Goal: Task Accomplishment & Management: Use online tool/utility

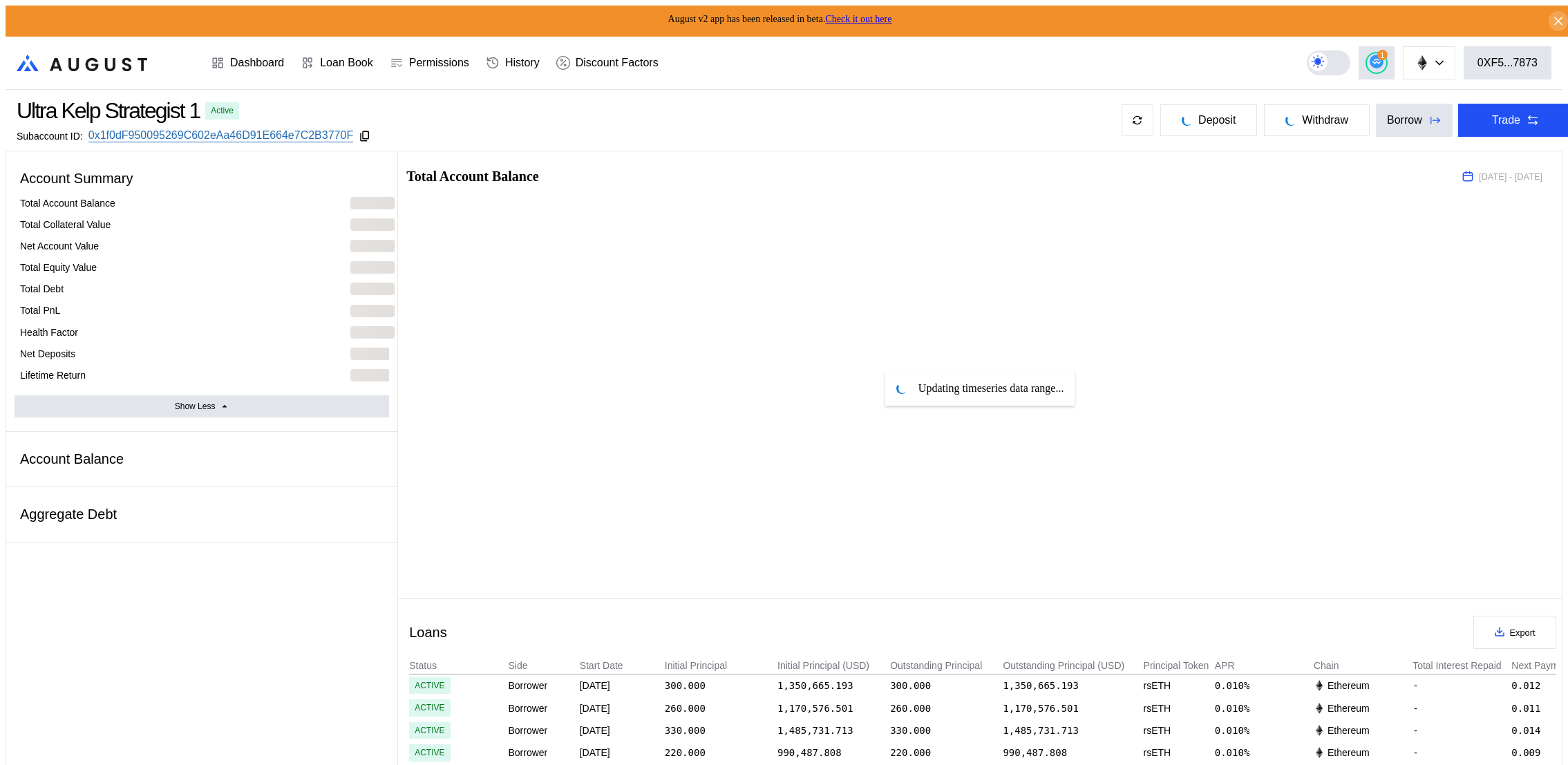
select select "*"
click at [1378, 58] on div "1" at bounding box center [1376, 63] width 19 height 19
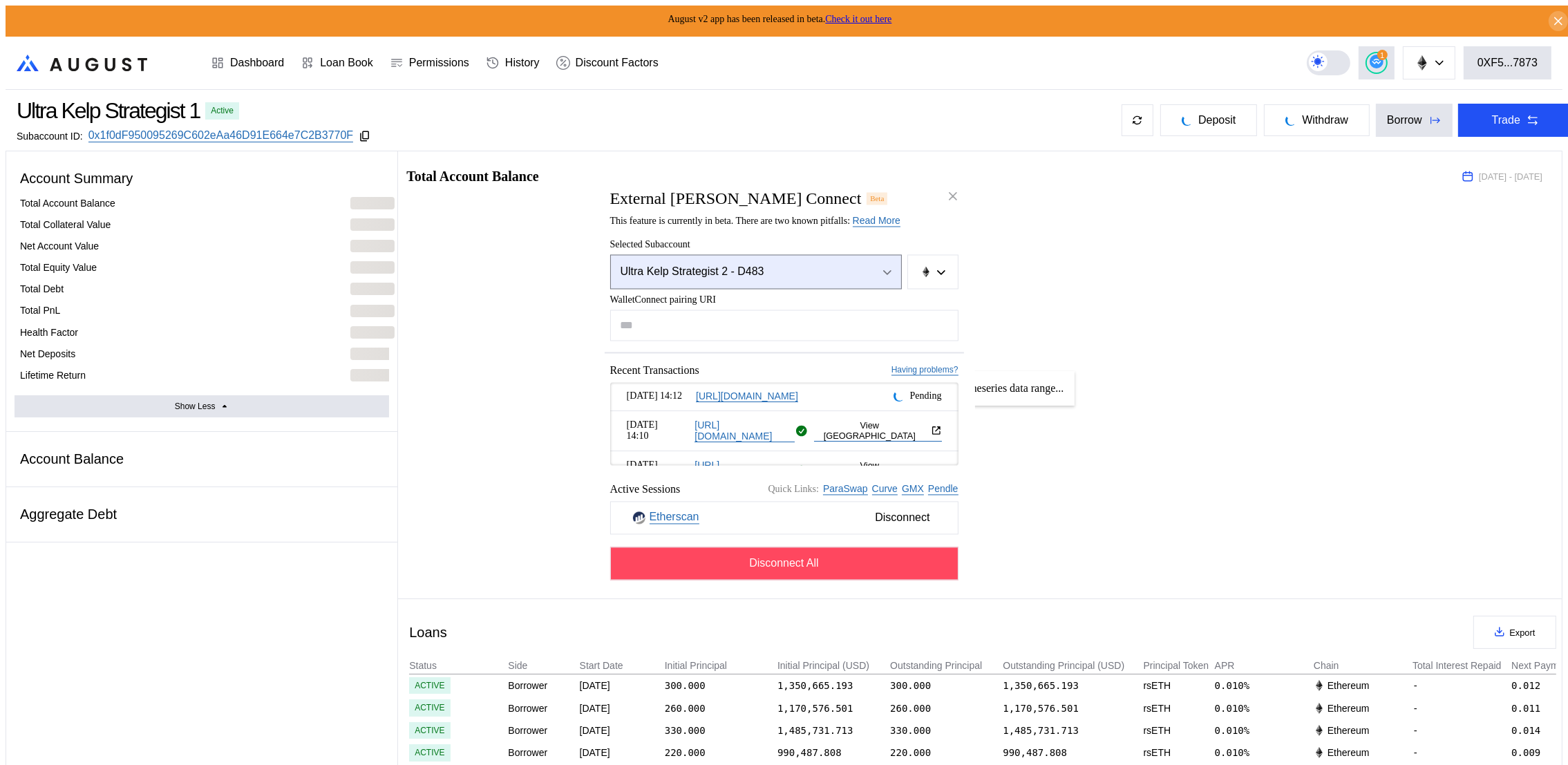
click at [812, 269] on div "Ultra Kelp Strategist 2 - D483" at bounding box center [741, 271] width 241 height 12
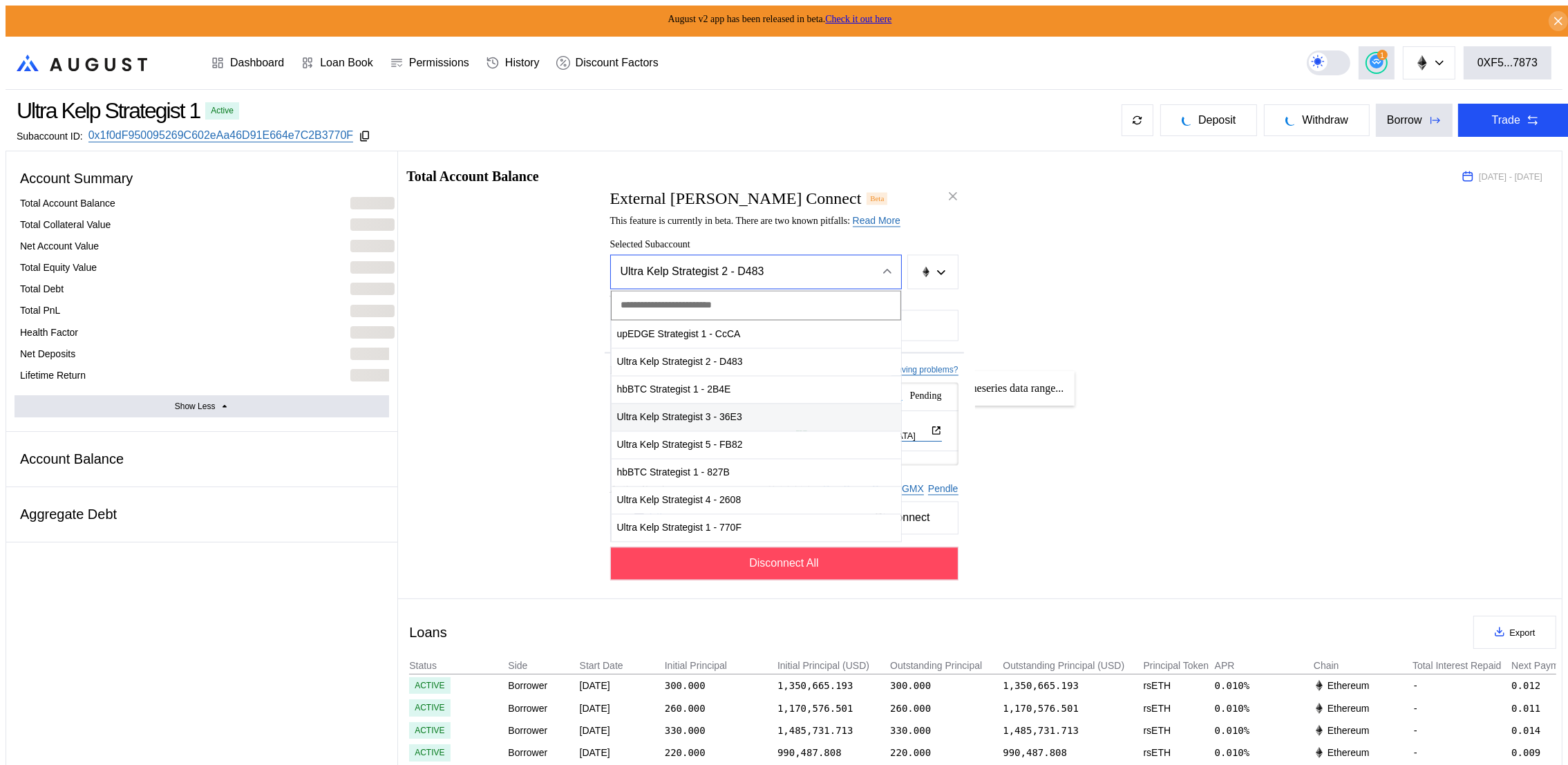
click at [776, 418] on span "Ultra Kelp Strategist 3 - 36E3" at bounding box center [756, 417] width 290 height 29
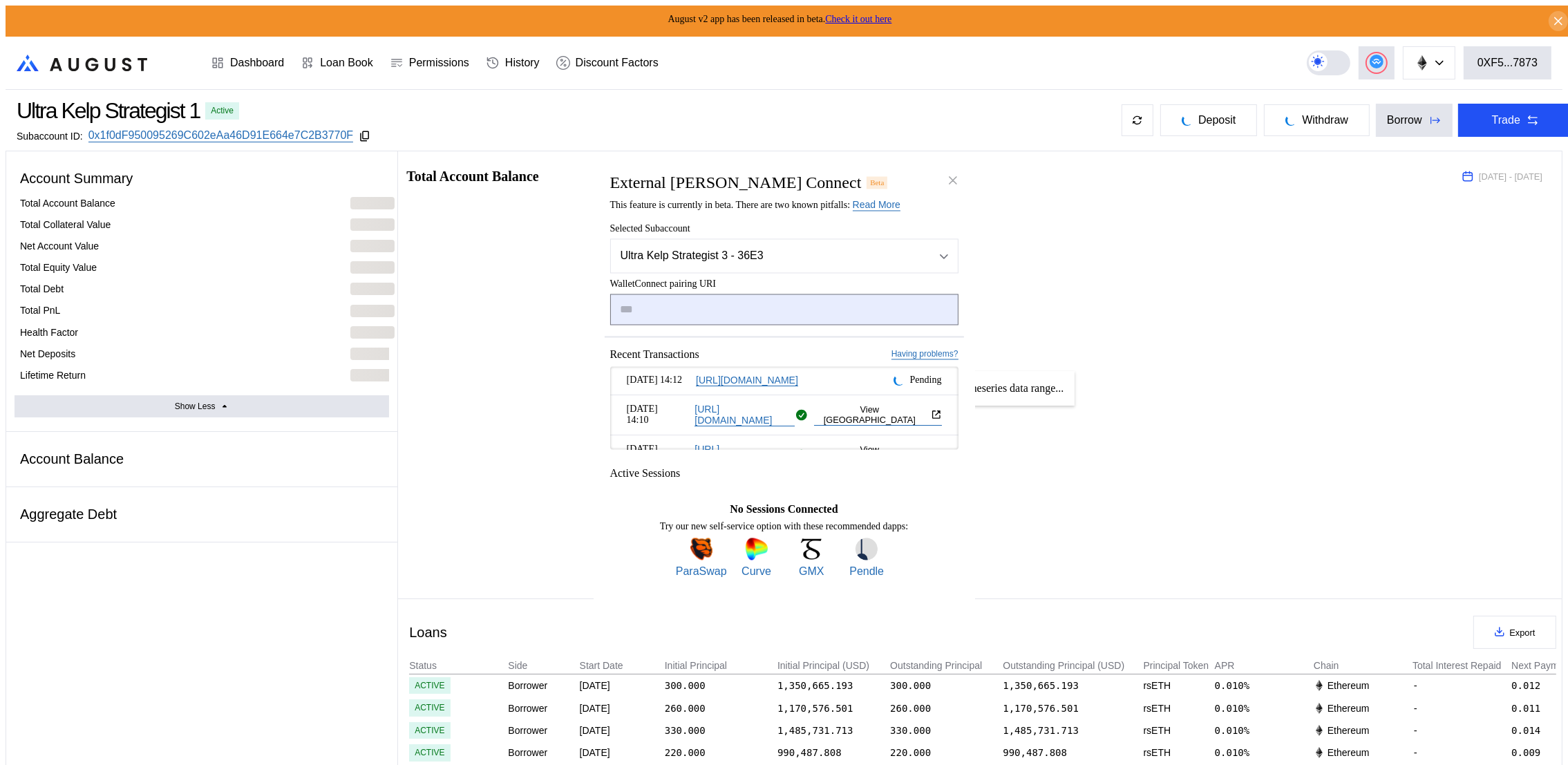
type input "**********"
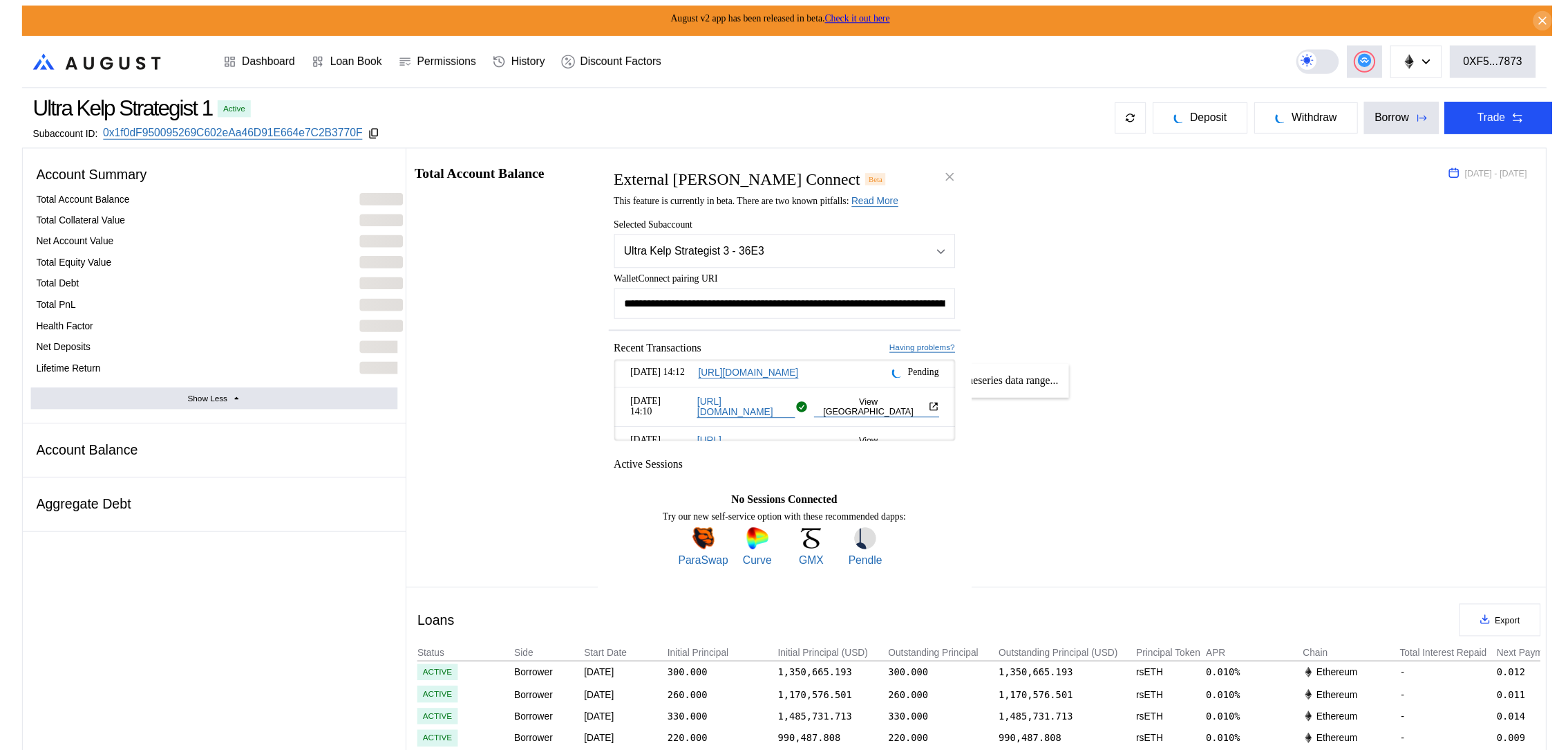
scroll to position [0, 852]
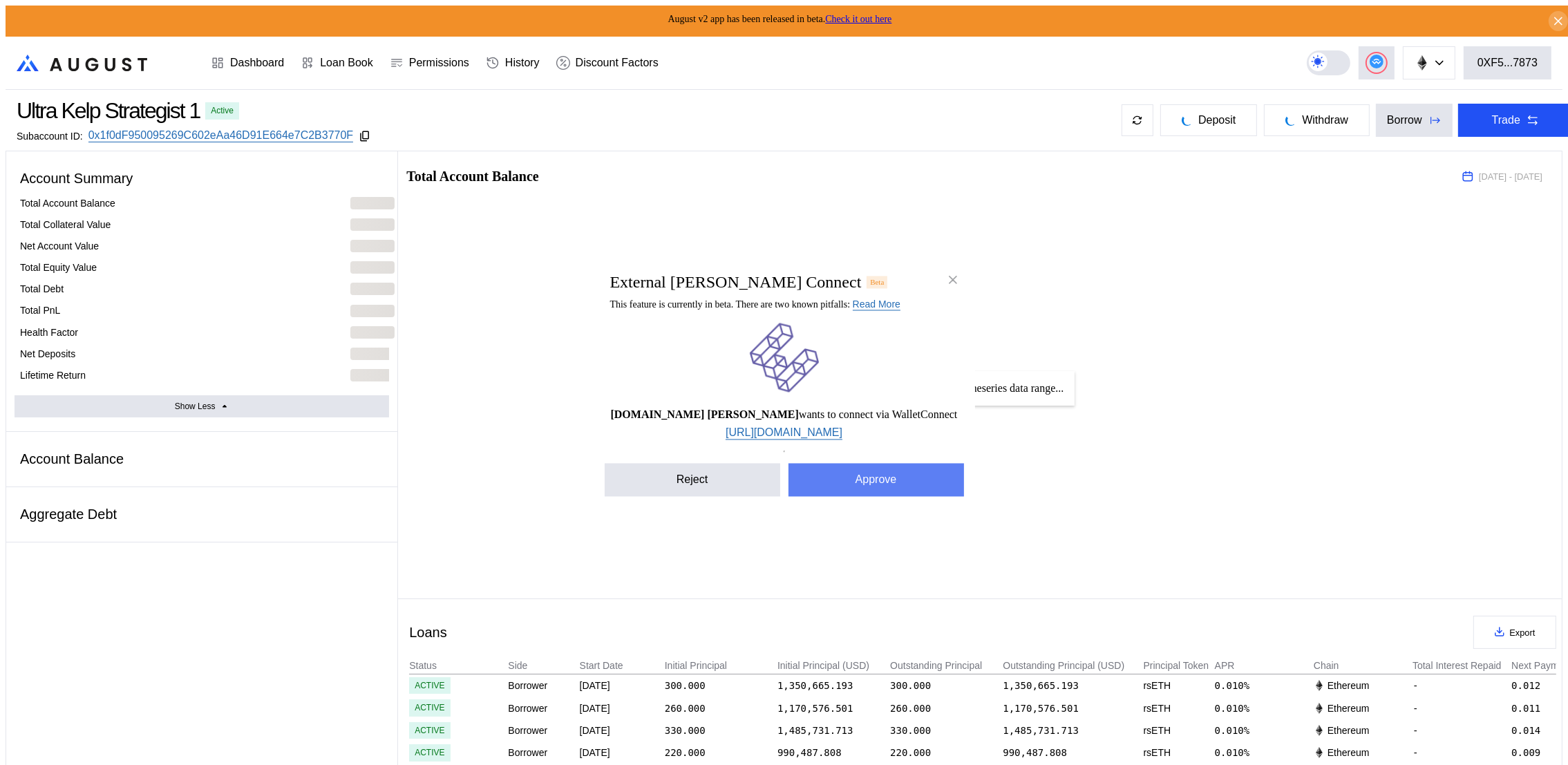
click at [931, 492] on button "Approve" at bounding box center [877, 480] width 175 height 33
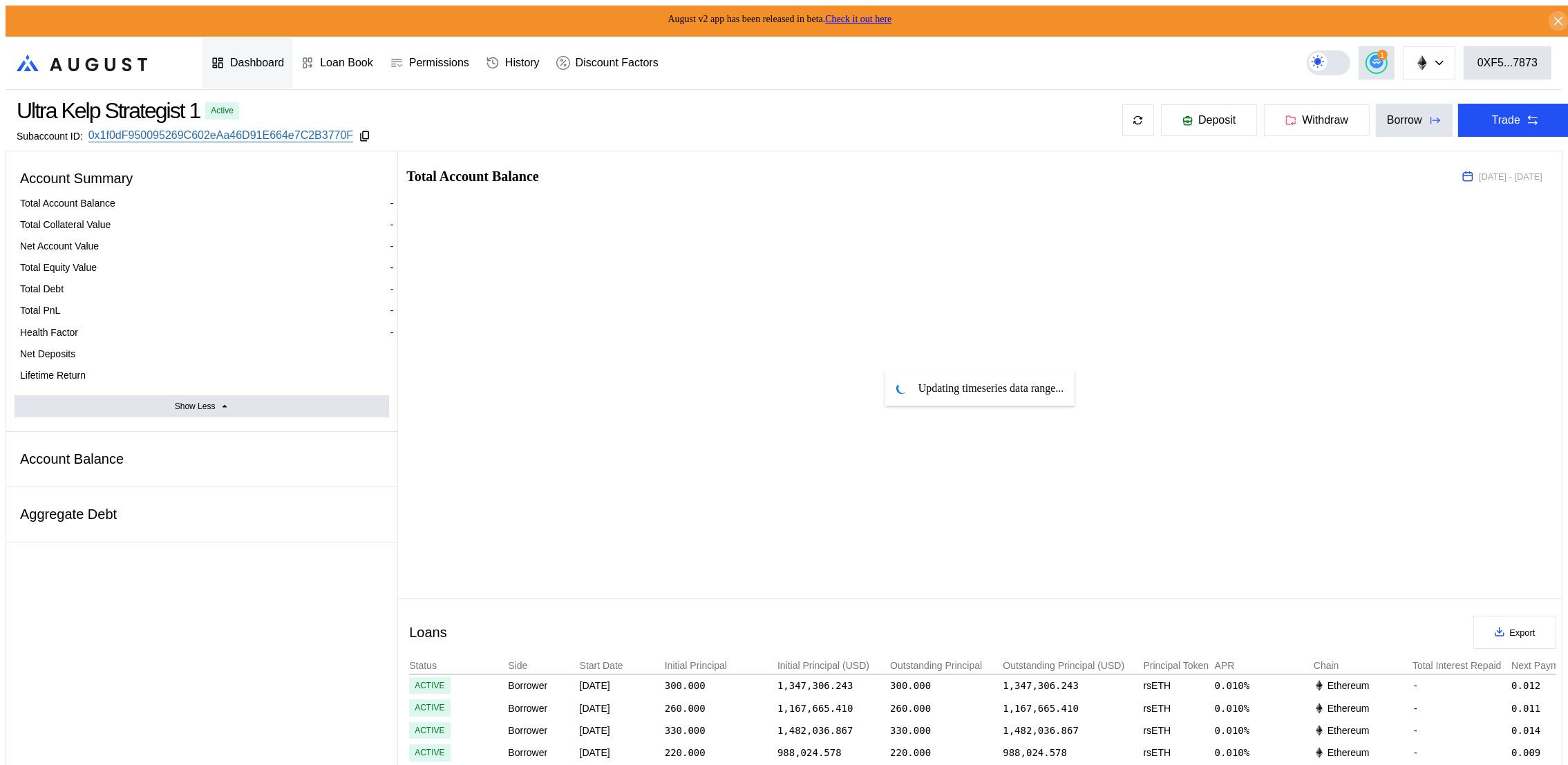
click at [260, 62] on div "Dashboard" at bounding box center [257, 62] width 54 height 12
